Goal: Information Seeking & Learning: Learn about a topic

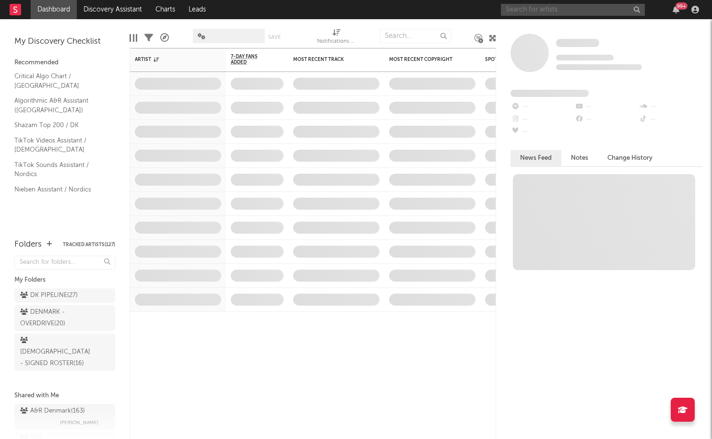
click at [567, 11] on input "text" at bounding box center [573, 10] width 144 height 12
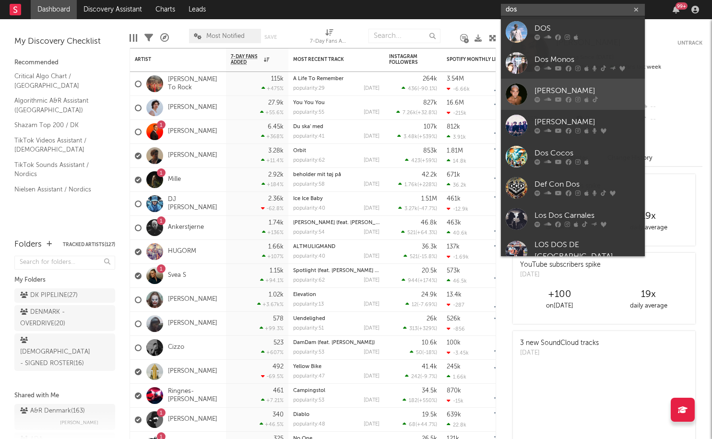
type input "dos"
click at [537, 88] on div "[PERSON_NAME]" at bounding box center [588, 91] width 106 height 12
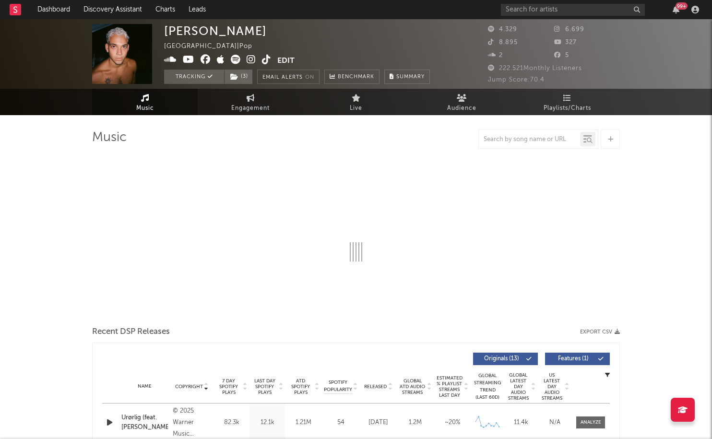
select select "6m"
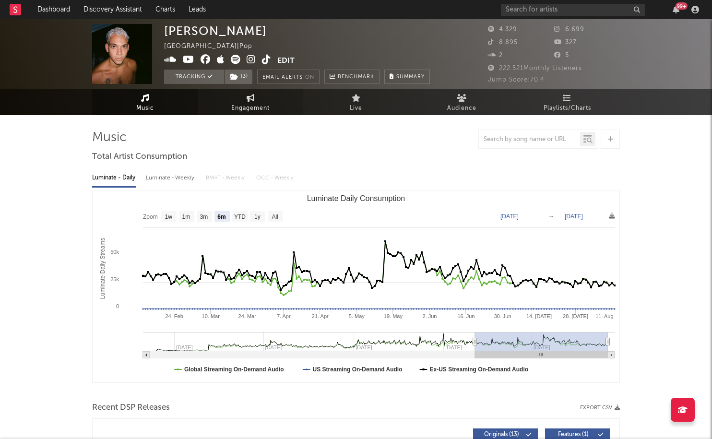
click at [257, 105] on span "Engagement" at bounding box center [250, 109] width 38 height 12
select select "1w"
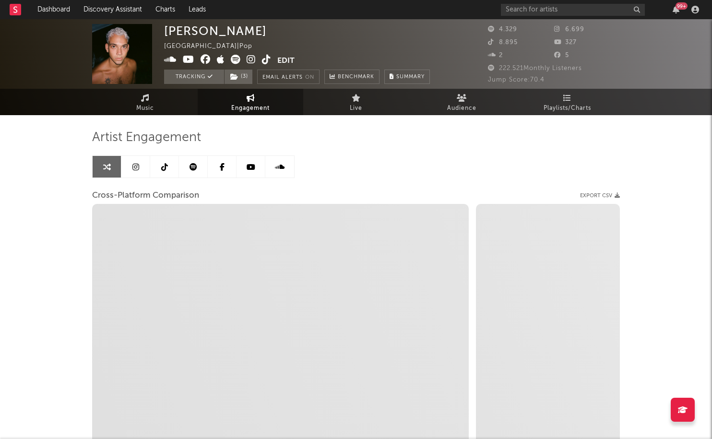
select select "1m"
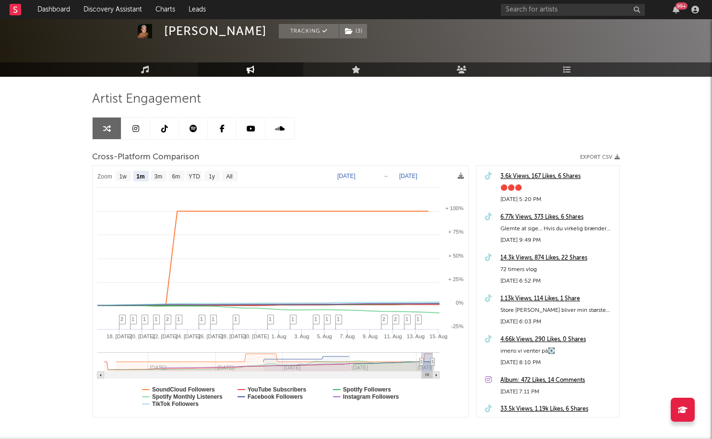
scroll to position [83, 0]
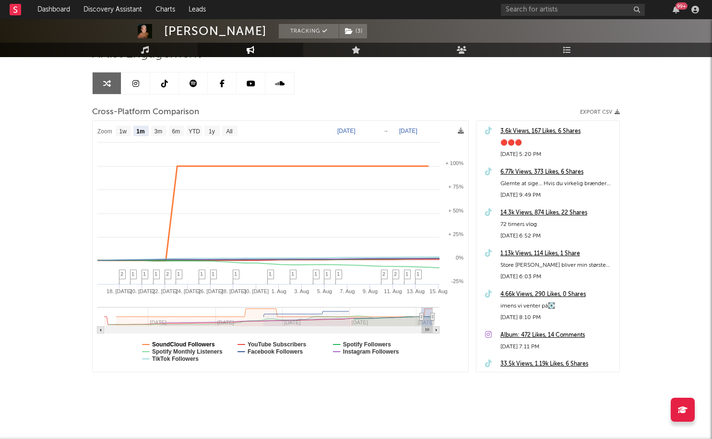
click at [179, 343] on text "SoundCloud Followers" at bounding box center [183, 344] width 63 height 7
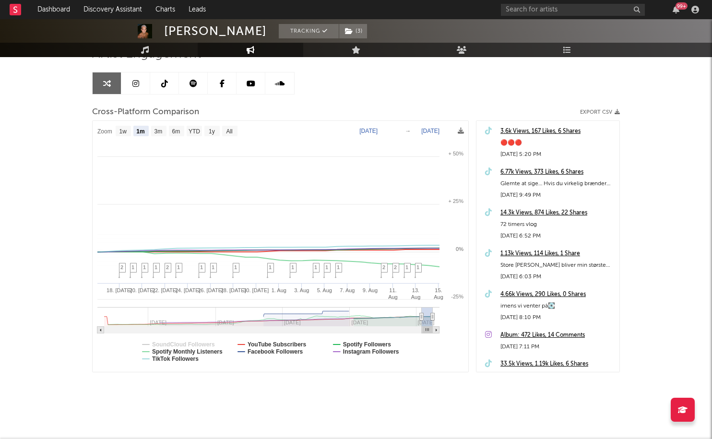
select select "1m"
